Goal: Navigation & Orientation: Find specific page/section

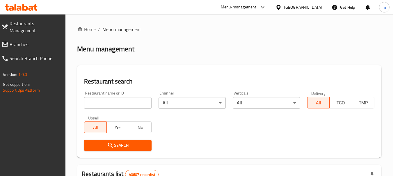
click at [260, 8] on icon at bounding box center [262, 7] width 7 height 7
click at [216, 51] on div "Restaurant-Management" at bounding box center [208, 50] width 46 height 6
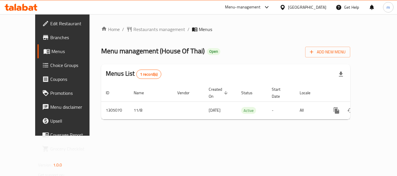
click at [328, 11] on div "[GEOGRAPHIC_DATA]" at bounding box center [303, 7] width 56 height 14
click at [295, 10] on div "[GEOGRAPHIC_DATA]" at bounding box center [307, 7] width 38 height 6
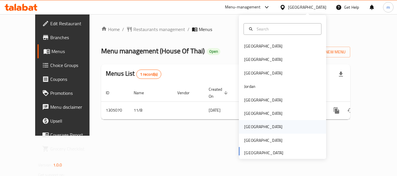
click at [261, 124] on div "Qatar" at bounding box center [282, 126] width 87 height 13
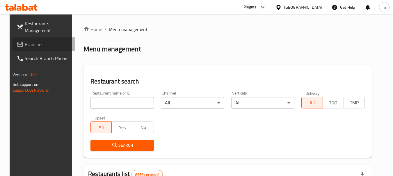
click at [25, 43] on span "Branches" at bounding box center [48, 44] width 46 height 7
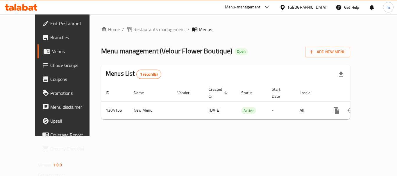
click at [270, 8] on div at bounding box center [266, 7] width 10 height 7
click at [286, 7] on icon at bounding box center [283, 7] width 6 height 6
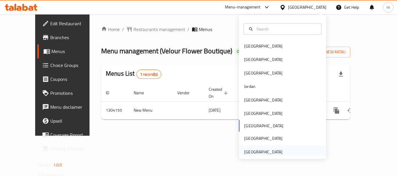
click at [267, 151] on div "[GEOGRAPHIC_DATA]" at bounding box center [263, 152] width 38 height 6
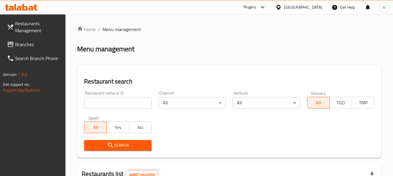
click at [259, 6] on div at bounding box center [262, 7] width 7 height 7
click at [226, 52] on div "Restaurant-Management" at bounding box center [208, 52] width 46 height 6
